Goal: Task Accomplishment & Management: Use online tool/utility

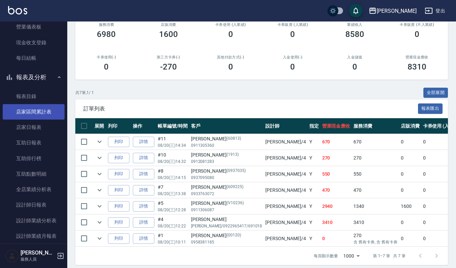
scroll to position [179, 0]
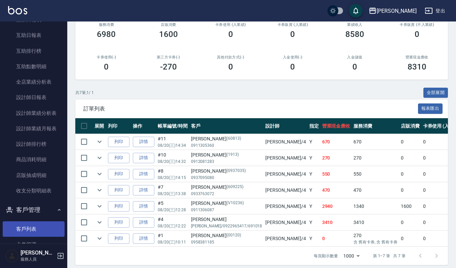
click at [30, 231] on link "客戶列表" at bounding box center [34, 229] width 62 height 15
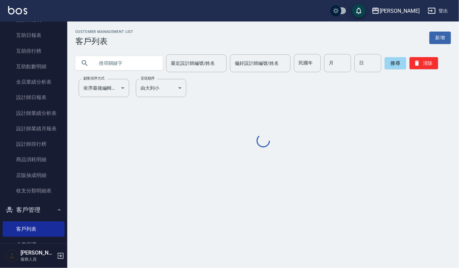
click at [105, 63] on input "text" at bounding box center [125, 63] width 63 height 18
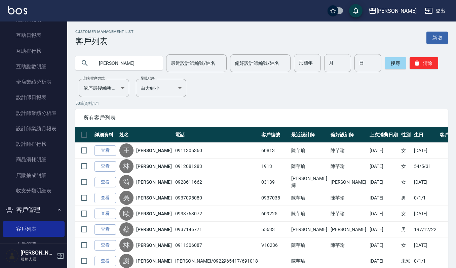
type input "[PERSON_NAME]"
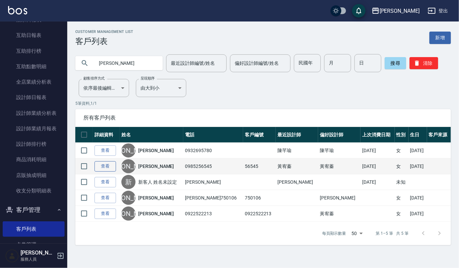
click at [101, 170] on link "查看" at bounding box center [106, 166] width 22 height 10
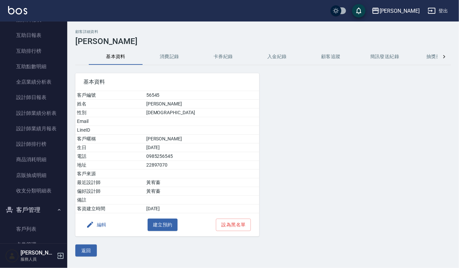
click at [167, 57] on button "消費記錄" at bounding box center [170, 57] width 54 height 16
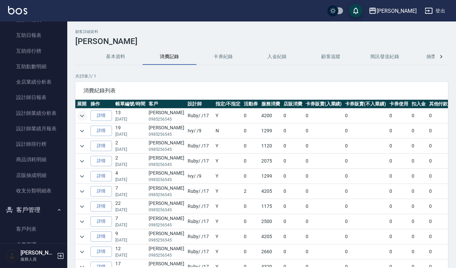
click at [80, 116] on icon "expand row" at bounding box center [82, 116] width 8 height 8
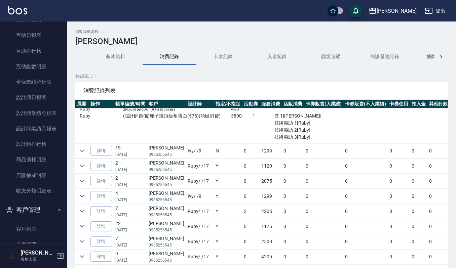
scroll to position [45, 0]
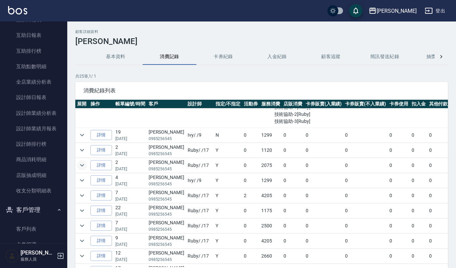
click at [81, 165] on icon "expand row" at bounding box center [82, 165] width 8 height 8
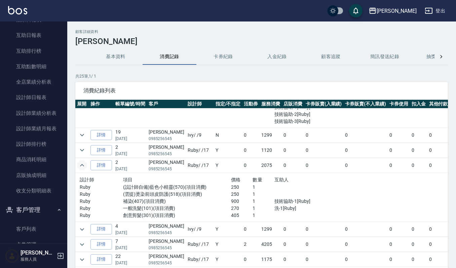
scroll to position [89, 0]
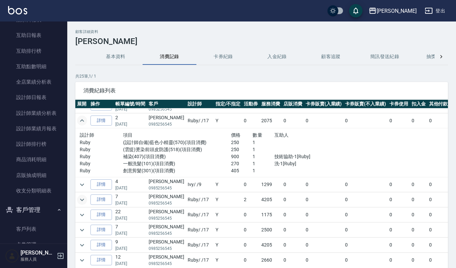
click at [82, 200] on icon "expand row" at bounding box center [82, 200] width 8 height 8
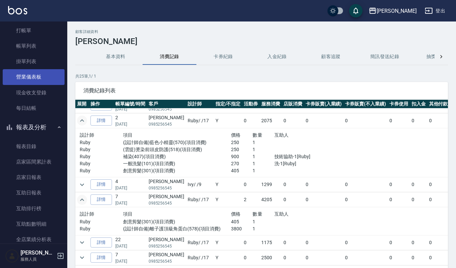
scroll to position [0, 0]
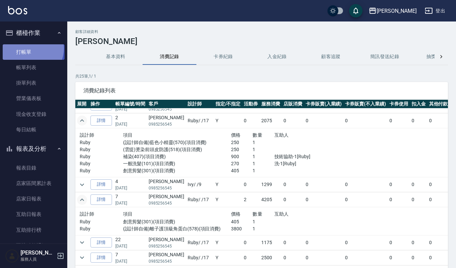
click at [30, 48] on link "打帳單" at bounding box center [34, 51] width 62 height 15
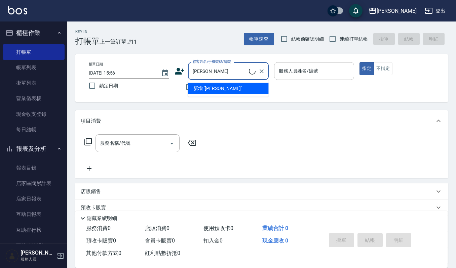
type input "[PERSON_NAME]/0985256545/56545"
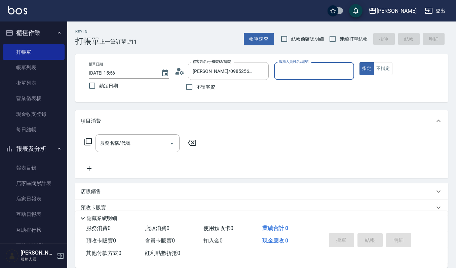
type input "Ruby-17"
click at [360, 62] on button "指定" at bounding box center [367, 68] width 14 height 13
type button "true"
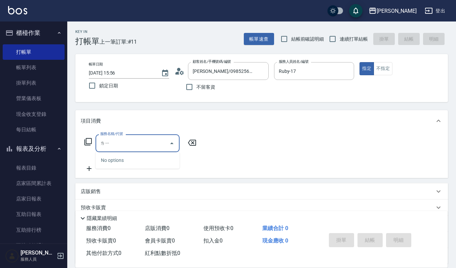
type input "ㄌ"
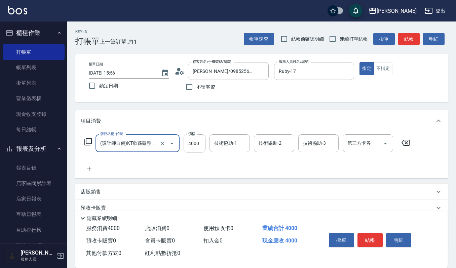
type input "(設計師自備)KT歌薇微整護(588)"
type input "3800"
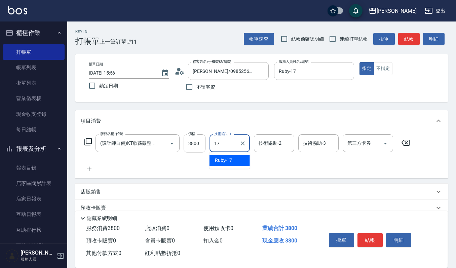
type input "Ruby-17"
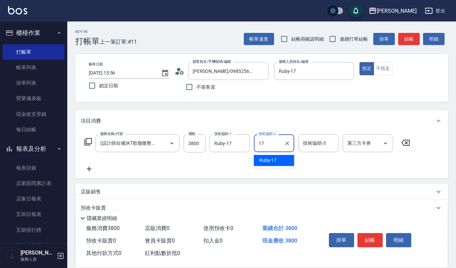
type input "Ruby-17"
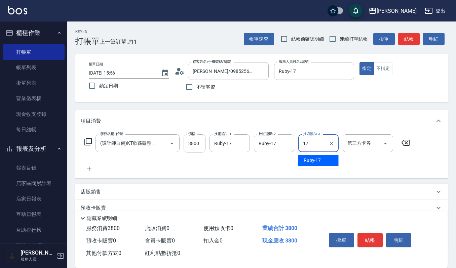
type input "Ruby-17"
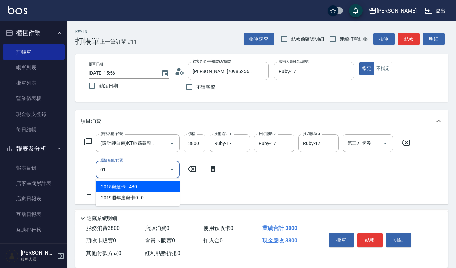
type input "0"
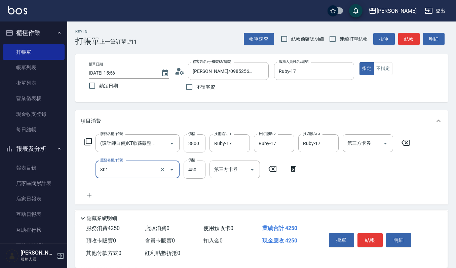
type input "創意剪髮(301)"
type input "400"
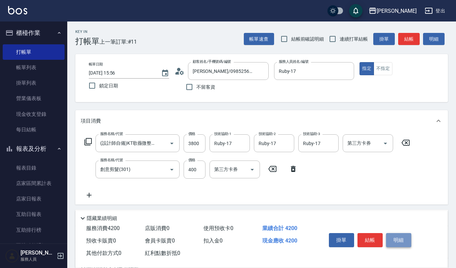
click at [397, 237] on button "明細" at bounding box center [398, 240] width 25 height 14
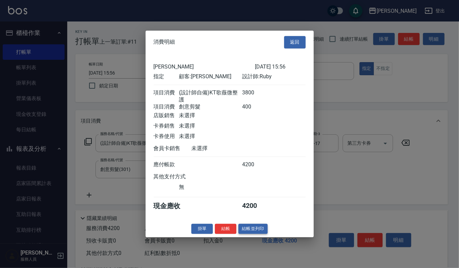
click at [262, 233] on button "結帳並列印" at bounding box center [252, 229] width 29 height 10
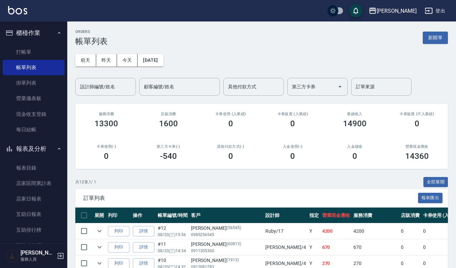
drag, startPoint x: 31, startPoint y: 50, endPoint x: 83, endPoint y: 54, distance: 51.6
click at [31, 50] on link "打帳單" at bounding box center [34, 51] width 62 height 15
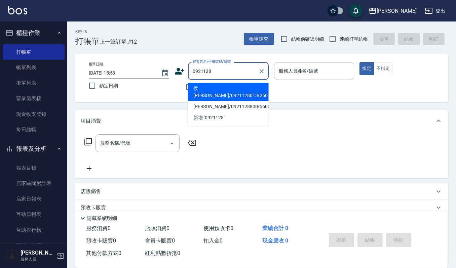
click at [252, 89] on li "侯[PERSON_NAME]/0921128013/25072" at bounding box center [228, 92] width 81 height 18
type input "侯[PERSON_NAME]/0921128013/25072"
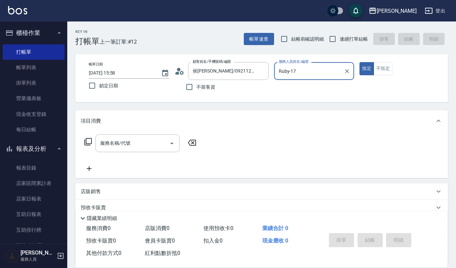
click at [307, 69] on input "Ruby-17" at bounding box center [309, 71] width 64 height 12
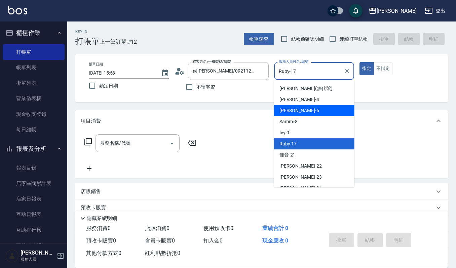
click at [300, 112] on div "Joalin -6" at bounding box center [314, 110] width 80 height 11
type input "Joalin-6"
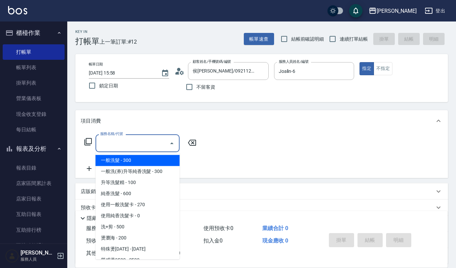
click at [147, 144] on input "服務名稱/代號" at bounding box center [133, 144] width 68 height 12
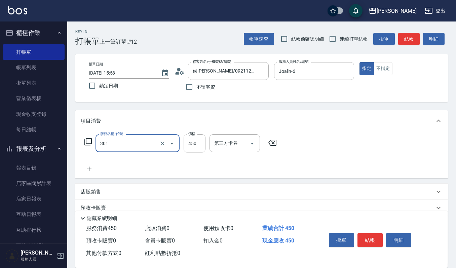
type input "創意剪髮(301)"
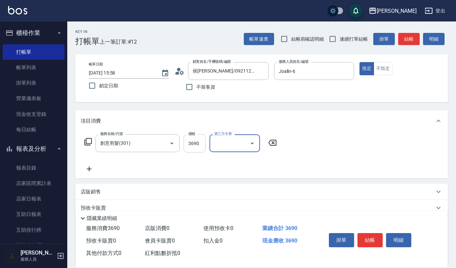
click at [202, 139] on input "3690" at bounding box center [195, 144] width 22 height 18
type input "360"
click at [373, 237] on button "結帳" at bounding box center [370, 240] width 25 height 14
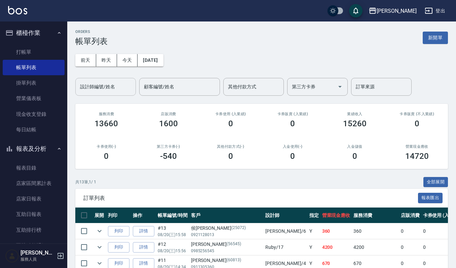
drag, startPoint x: 86, startPoint y: 88, endPoint x: 87, endPoint y: 94, distance: 6.2
click at [86, 88] on input "設計師編號/姓名" at bounding box center [105, 87] width 54 height 12
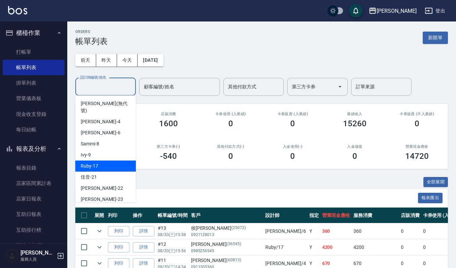
click at [101, 161] on div "Ruby -17" at bounding box center [105, 166] width 61 height 11
type input "Ruby-17"
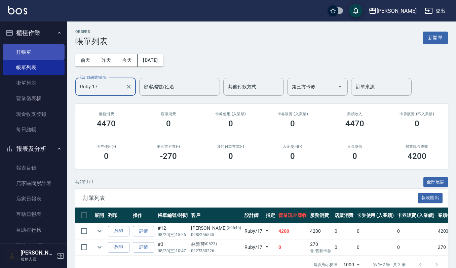
click at [36, 51] on link "打帳單" at bounding box center [34, 51] width 62 height 15
